Goal: Find specific page/section: Find specific page/section

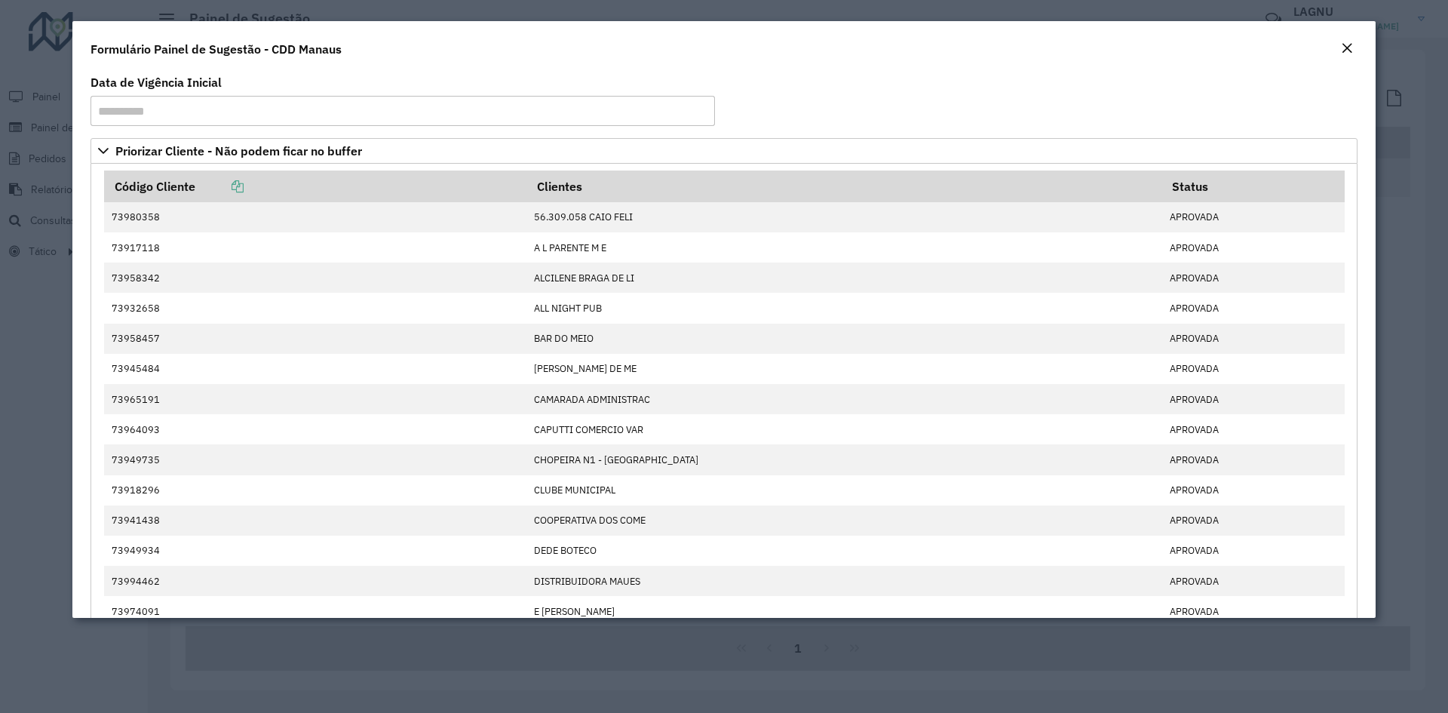
scroll to position [2187, 0]
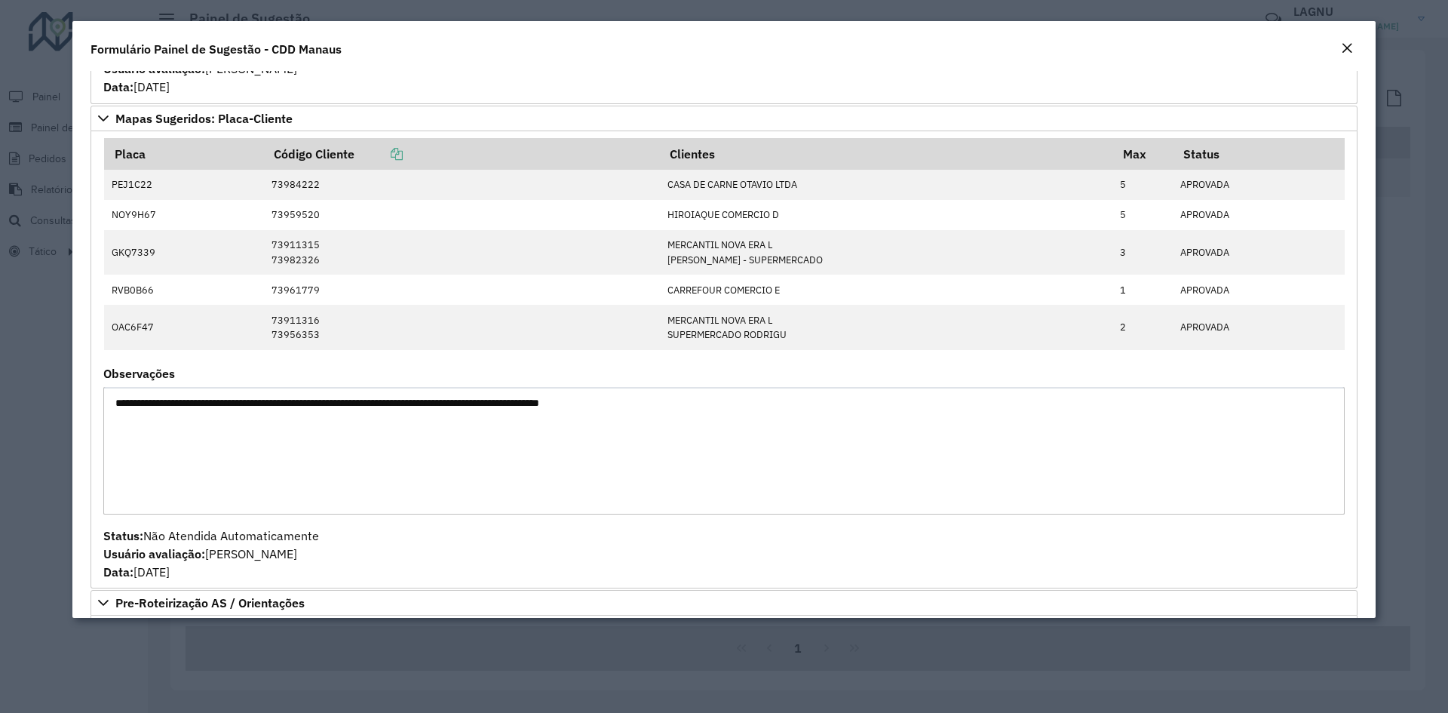
click at [1157, 43] on em "Close" at bounding box center [1347, 48] width 12 height 12
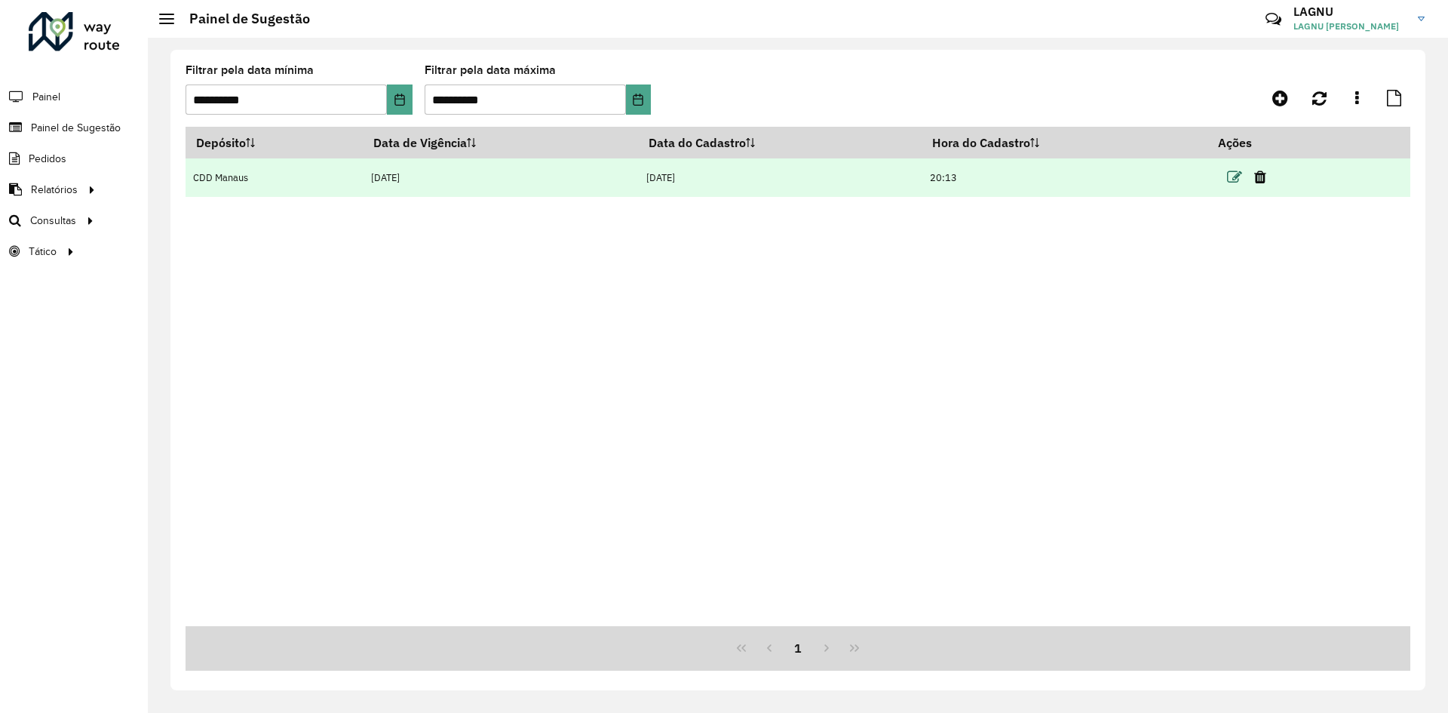
click at [1157, 176] on icon at bounding box center [1234, 177] width 15 height 15
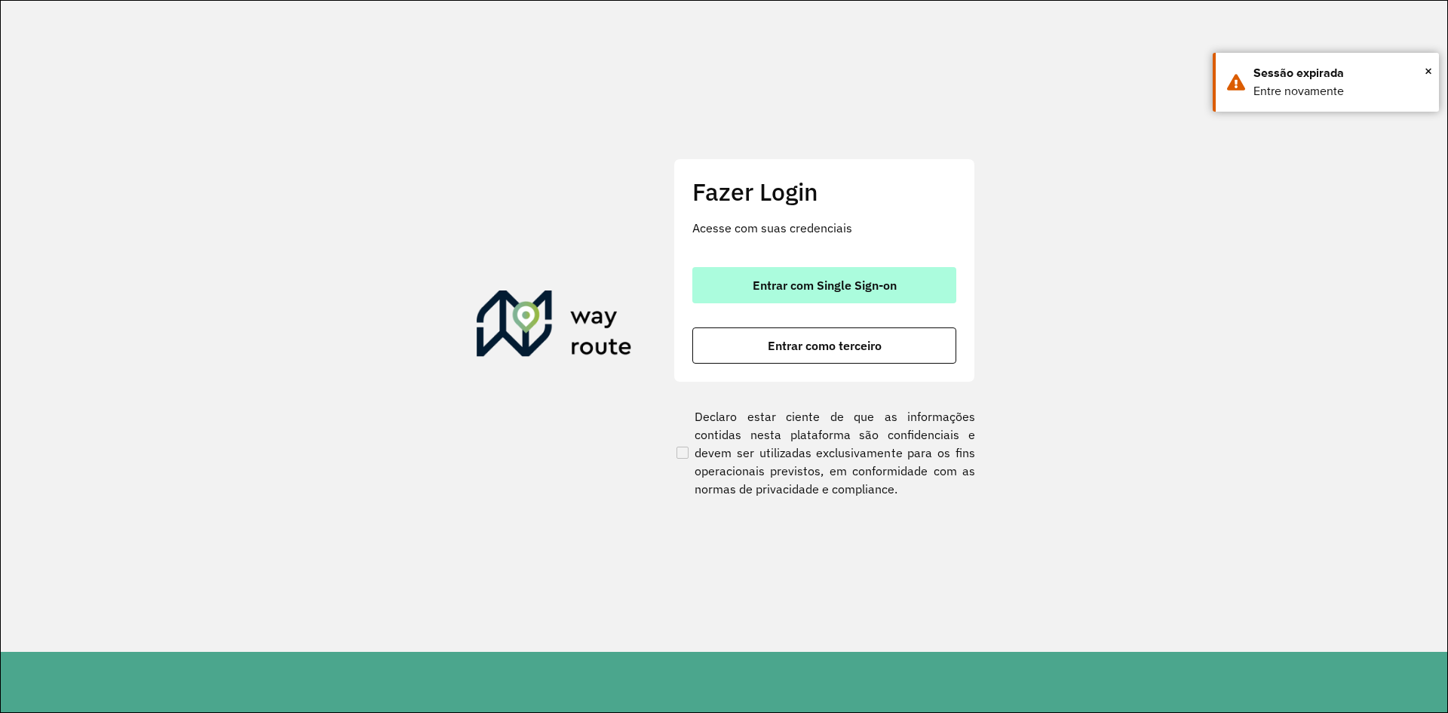
click at [777, 291] on span "Entrar com Single Sign-on" at bounding box center [825, 285] width 144 height 12
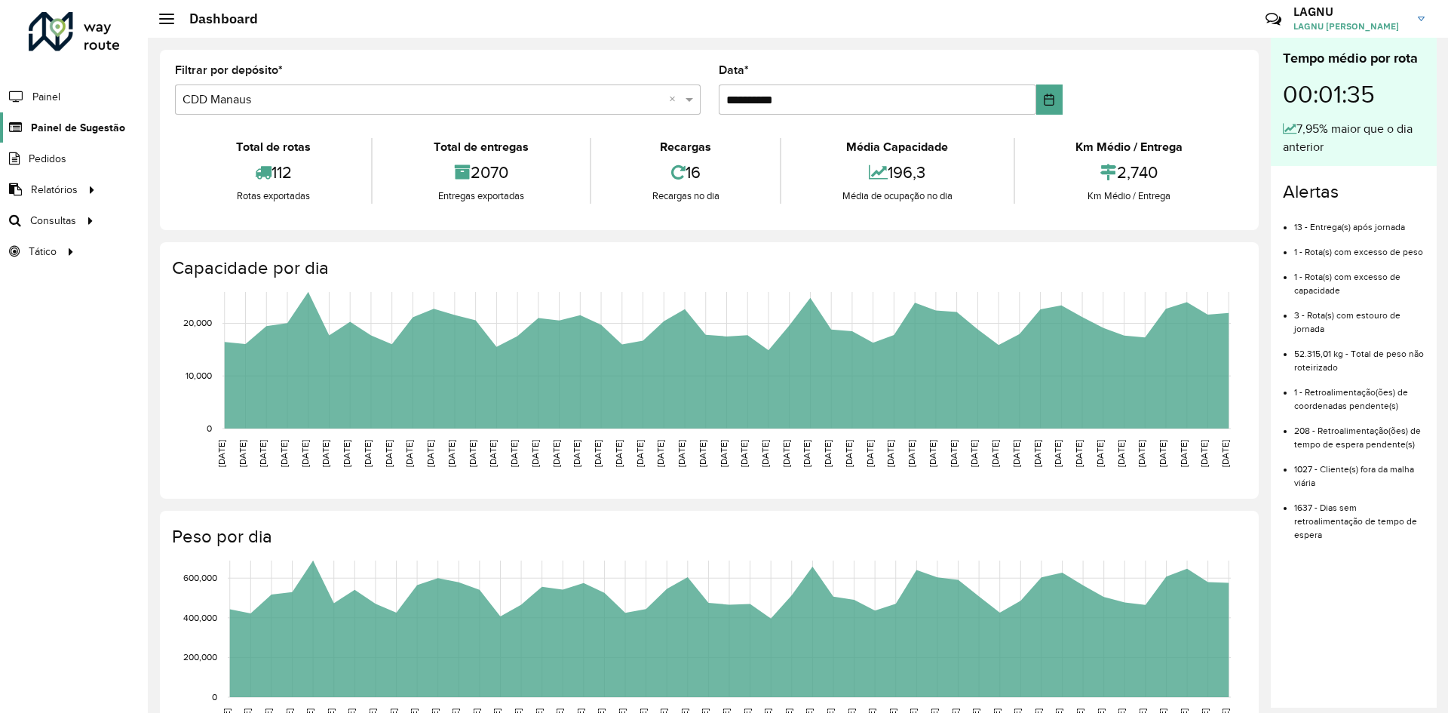
click at [64, 135] on span "Painel de Sugestão" at bounding box center [78, 128] width 94 height 16
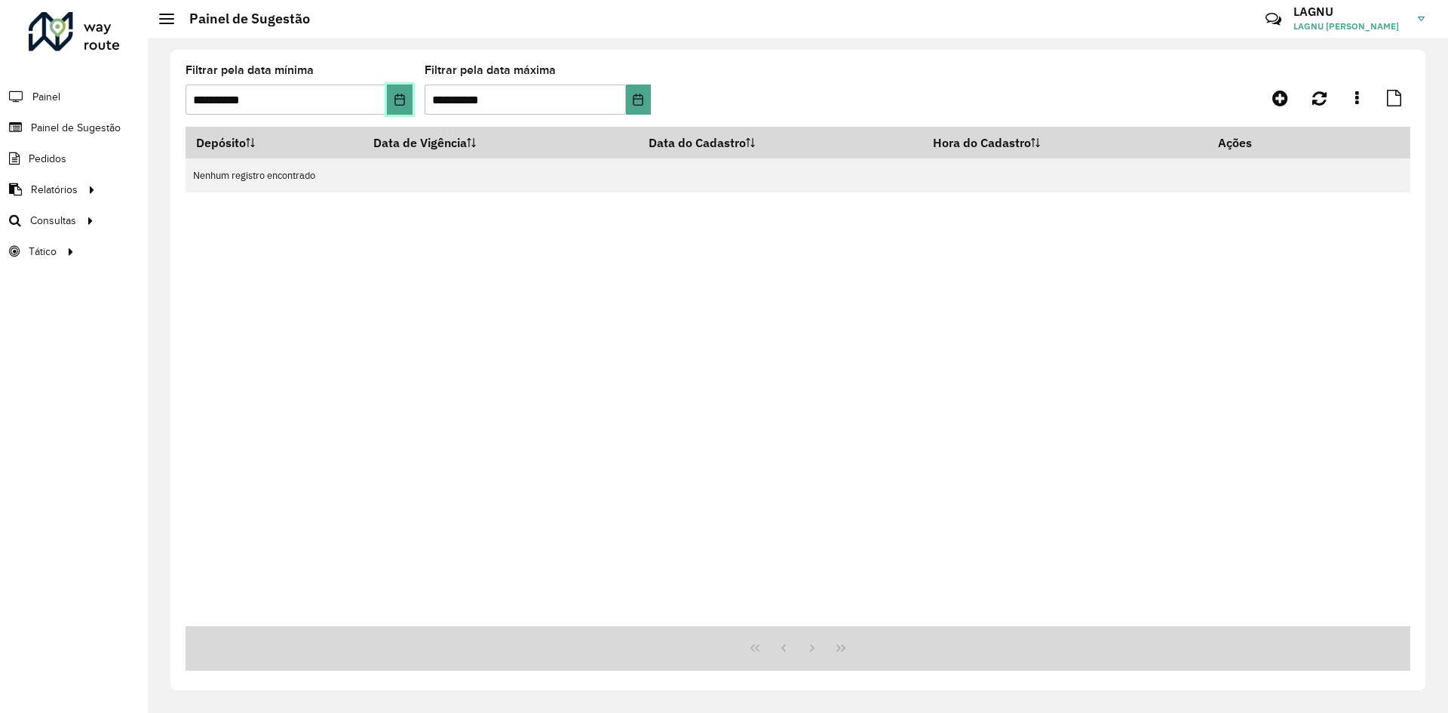
click at [390, 101] on button "Choose Date" at bounding box center [399, 99] width 25 height 30
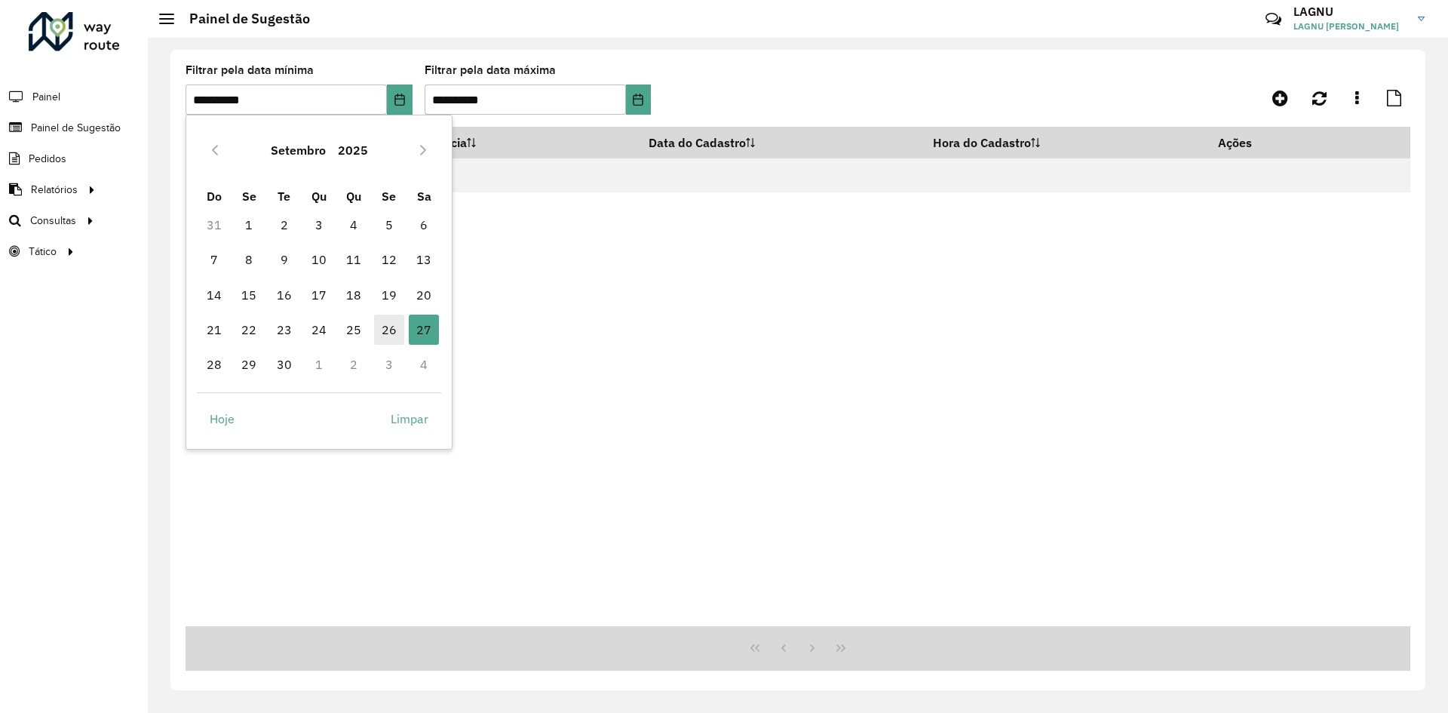
click at [383, 330] on span "26" at bounding box center [389, 329] width 30 height 30
type input "**********"
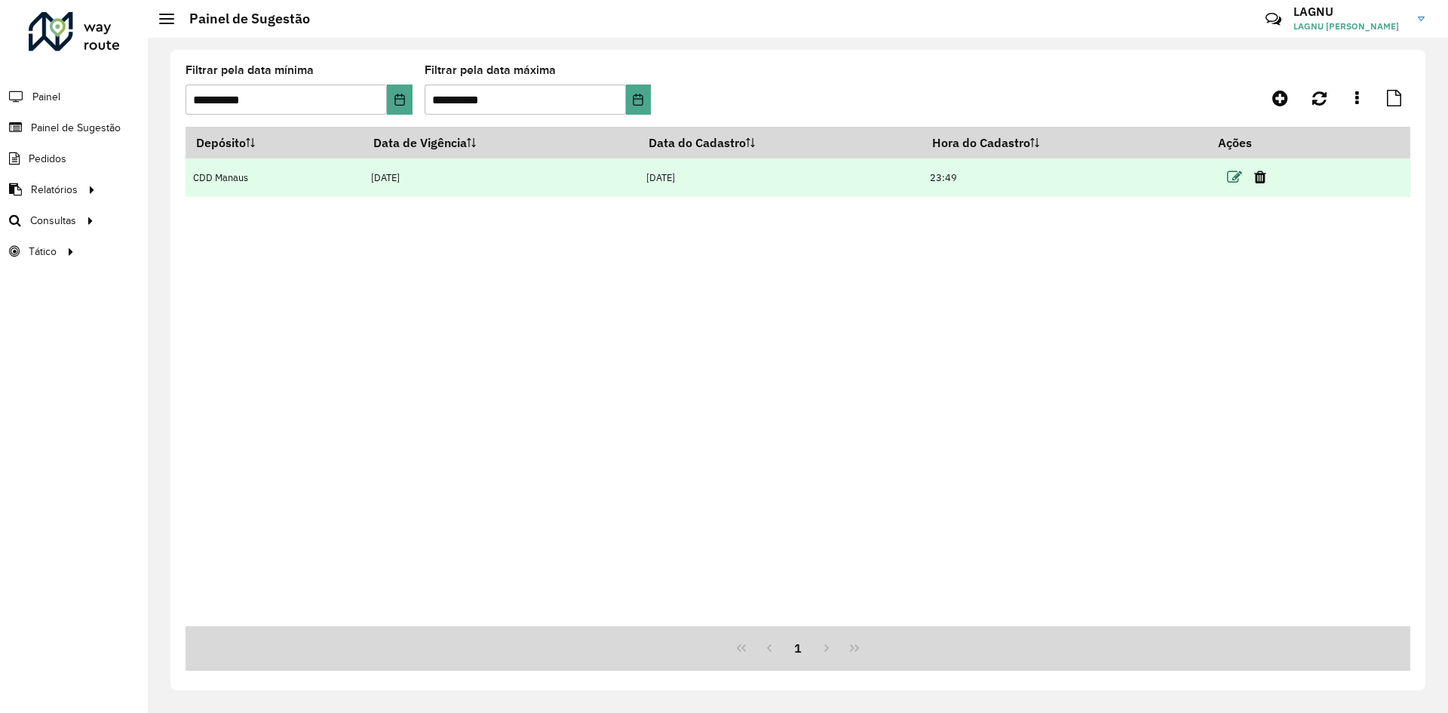
click at [1232, 181] on icon at bounding box center [1234, 177] width 15 height 15
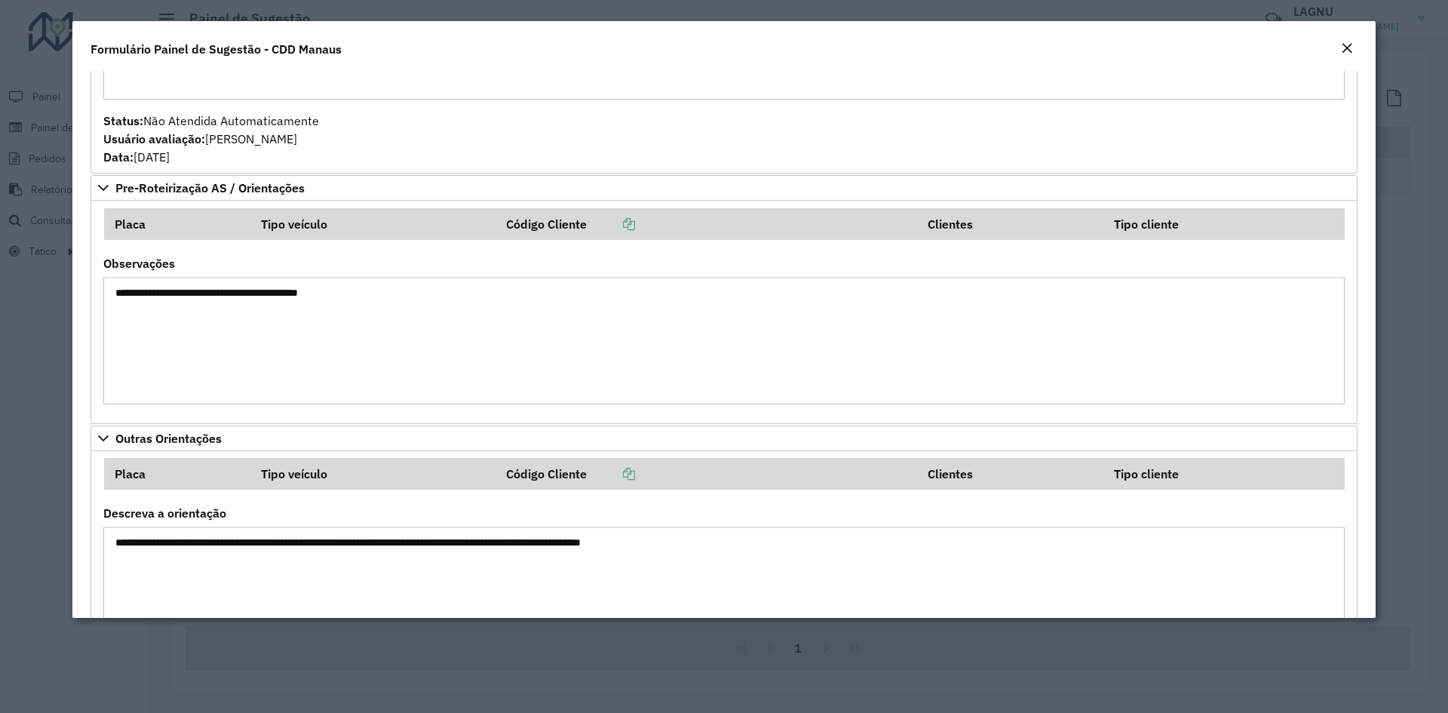
scroll to position [2677, 0]
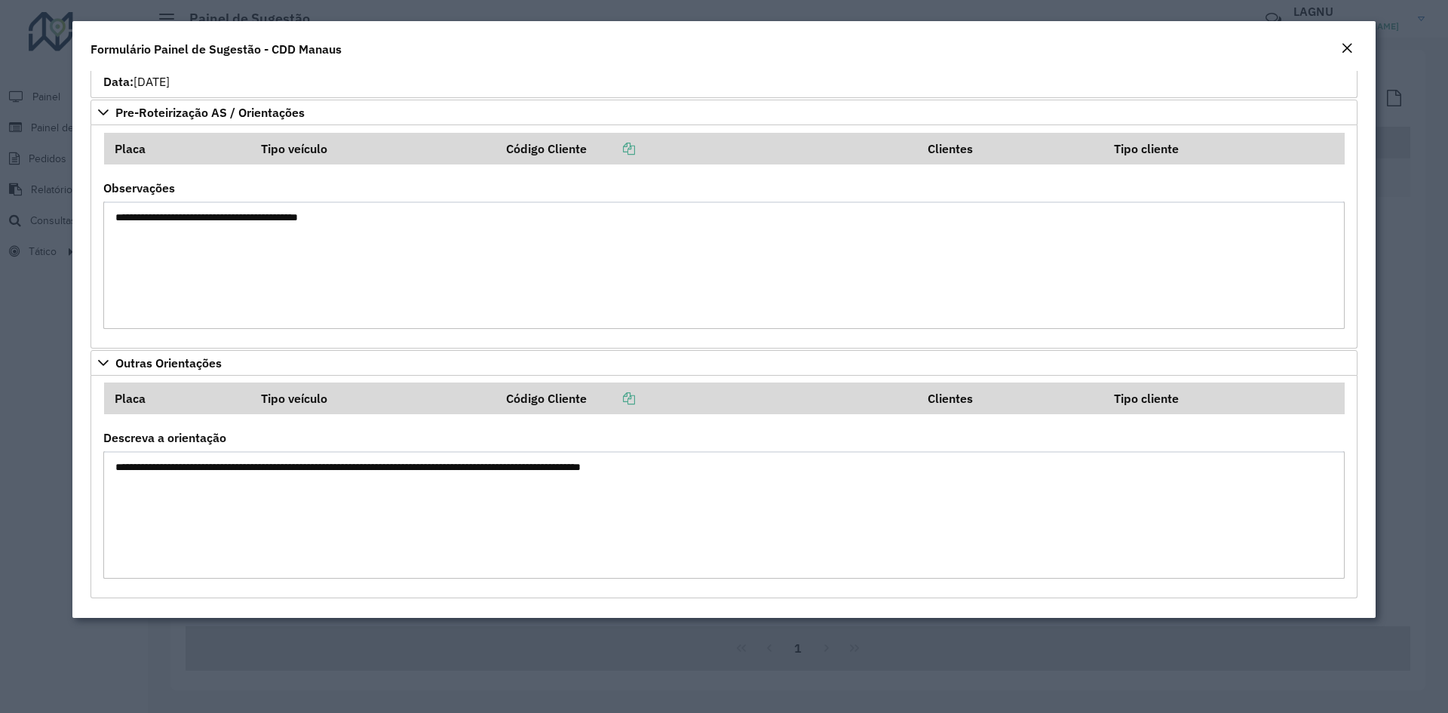
click at [1352, 51] on em "Close" at bounding box center [1347, 48] width 12 height 12
